Goal: Transaction & Acquisition: Purchase product/service

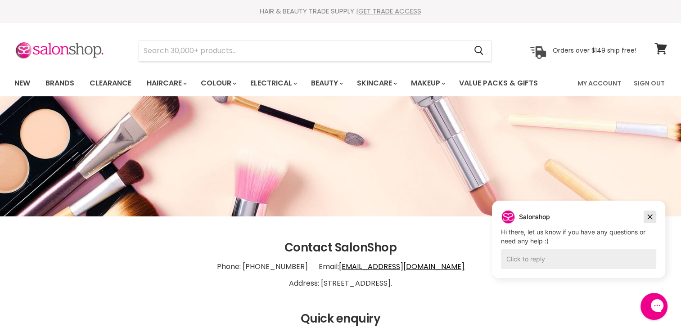
drag, startPoint x: 1134, startPoint y: 416, endPoint x: 649, endPoint y: 217, distance: 524.5
click at [649, 217] on icon "Dismiss campaign" at bounding box center [650, 217] width 5 height 5
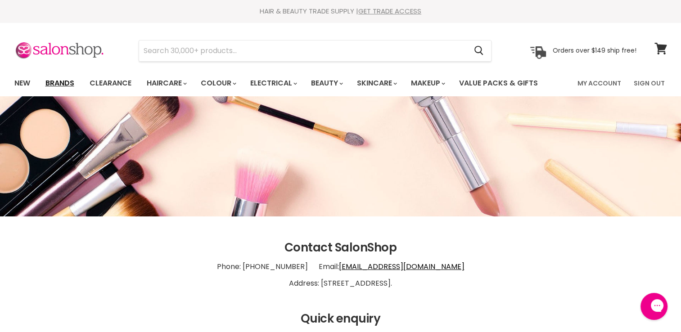
click at [69, 86] on link "Brands" at bounding box center [60, 83] width 42 height 19
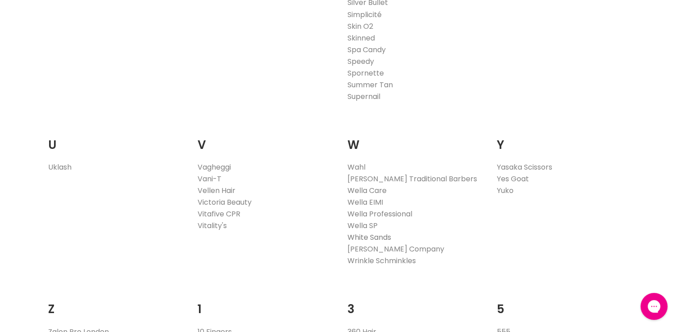
scroll to position [1710, 0]
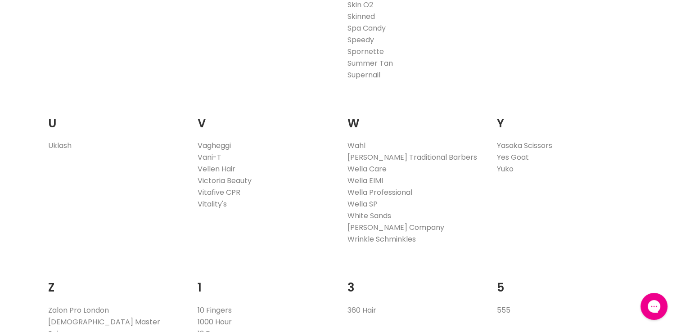
click at [221, 146] on link "Vagheggi" at bounding box center [214, 145] width 33 height 10
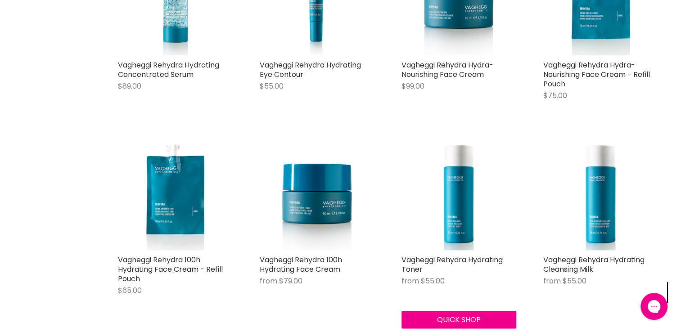
scroll to position [1890, 0]
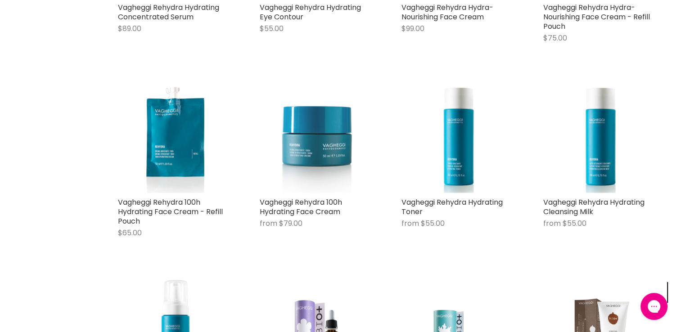
scroll to position [1935, 0]
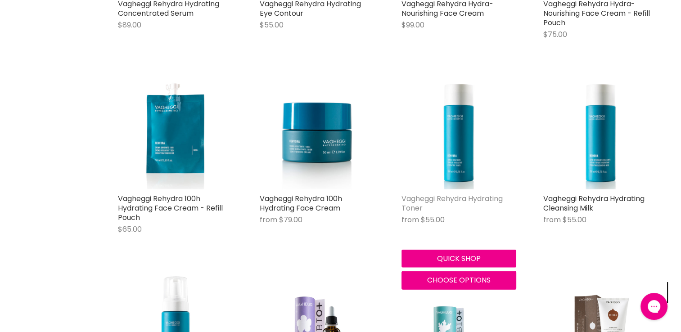
click at [480, 194] on link "Vagheggi Rehydra Hydrating Toner" at bounding box center [451, 204] width 101 height 20
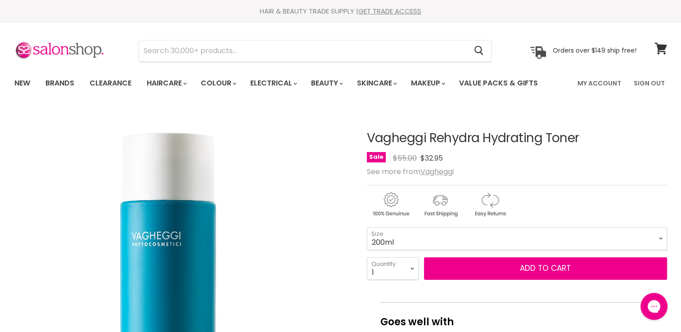
scroll to position [45, 0]
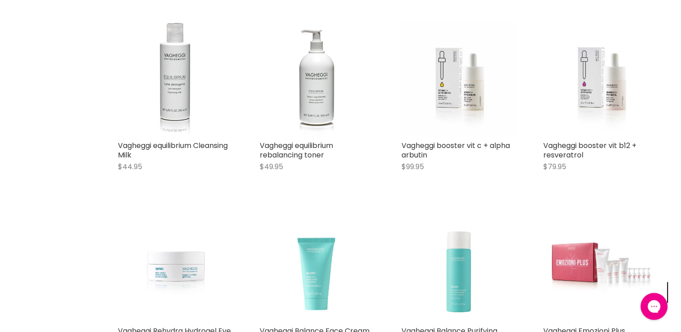
scroll to position [290, 0]
